Goal: Task Accomplishment & Management: Manage account settings

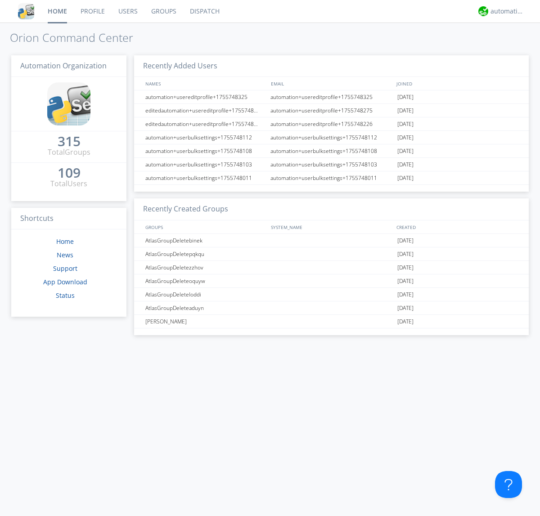
click at [163, 11] on link "Groups" at bounding box center [163, 11] width 39 height 22
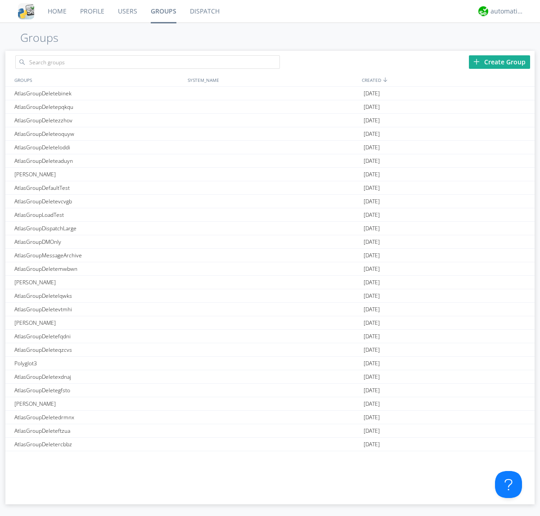
click at [499, 62] on div "Create Group" at bounding box center [499, 61] width 61 height 13
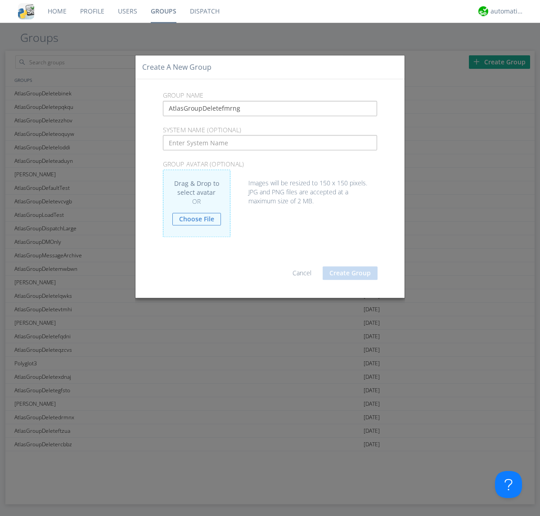
type input "AtlasGroupDeletefmrng"
click at [350, 273] on button "Create Group" at bounding box center [350, 272] width 55 height 13
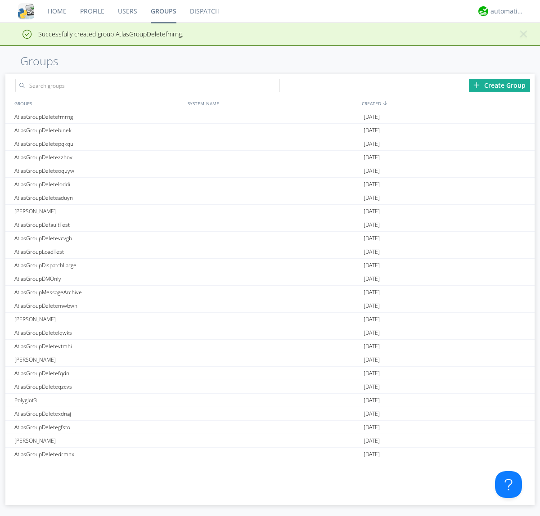
click at [163, 11] on link "Groups" at bounding box center [163, 11] width 39 height 22
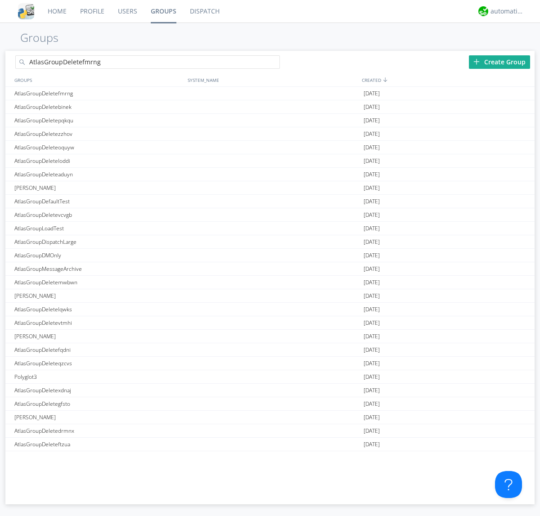
type input "AtlasGroupDeletefmrng"
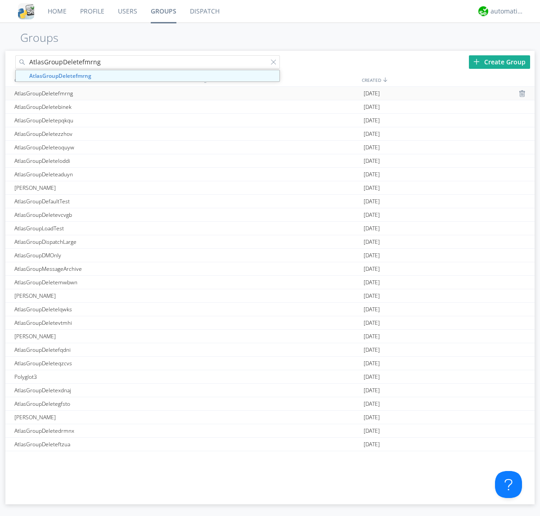
type input "AtlasGroupDeletefmrng"
click at [99, 93] on div "AtlasGroupDeletefmrng" at bounding box center [98, 93] width 173 height 13
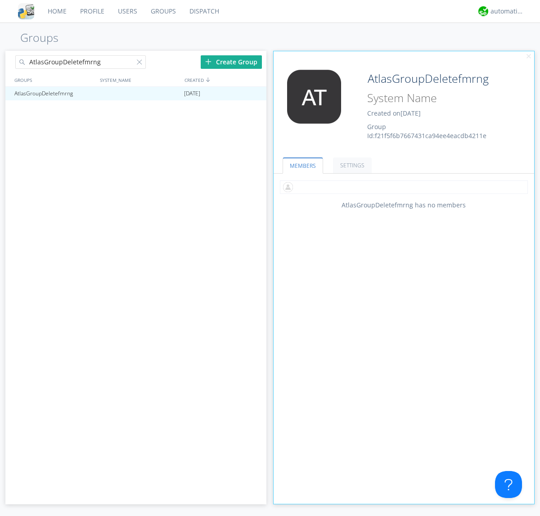
click at [404, 187] on input "text" at bounding box center [404, 186] width 248 height 13
type input "automation+atlas0005"
click at [402, 187] on input "text" at bounding box center [404, 186] width 248 height 13
type input "automation+atlas0004"
click at [402, 187] on input "text" at bounding box center [404, 186] width 248 height 13
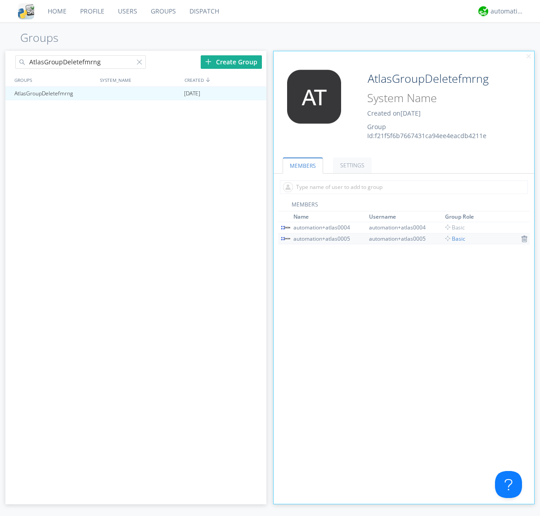
click at [452, 238] on span "Basic" at bounding box center [455, 239] width 20 height 8
click at [402, 187] on input "text" at bounding box center [404, 186] width 248 height 13
click at [452, 227] on span "Basic" at bounding box center [455, 228] width 20 height 8
click at [255, 94] on div at bounding box center [255, 93] width 9 height 7
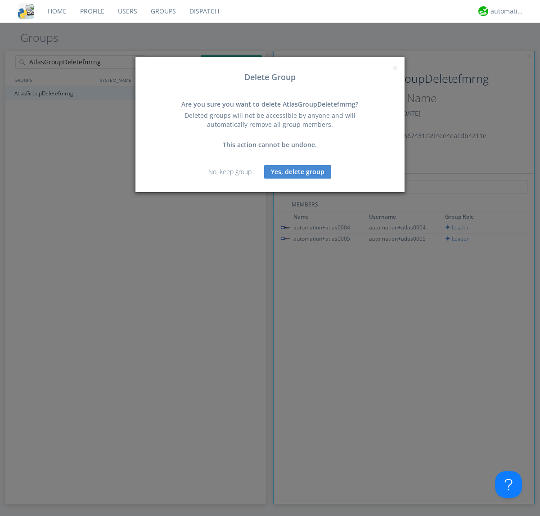
click at [298, 171] on button "Yes, delete group" at bounding box center [297, 171] width 67 height 13
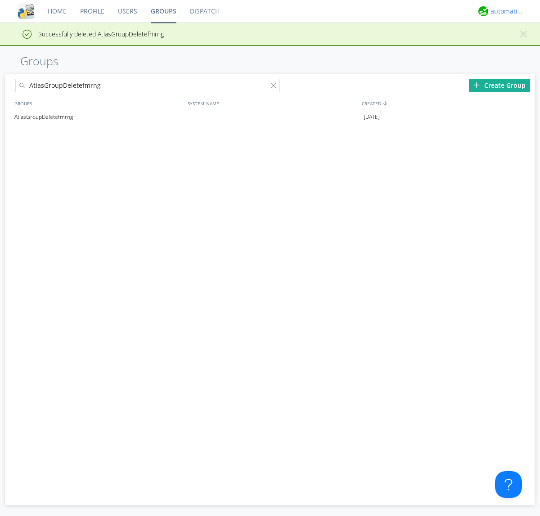
click at [505, 11] on div "automation+atlas" at bounding box center [507, 11] width 34 height 9
